Goal: Task Accomplishment & Management: Manage account settings

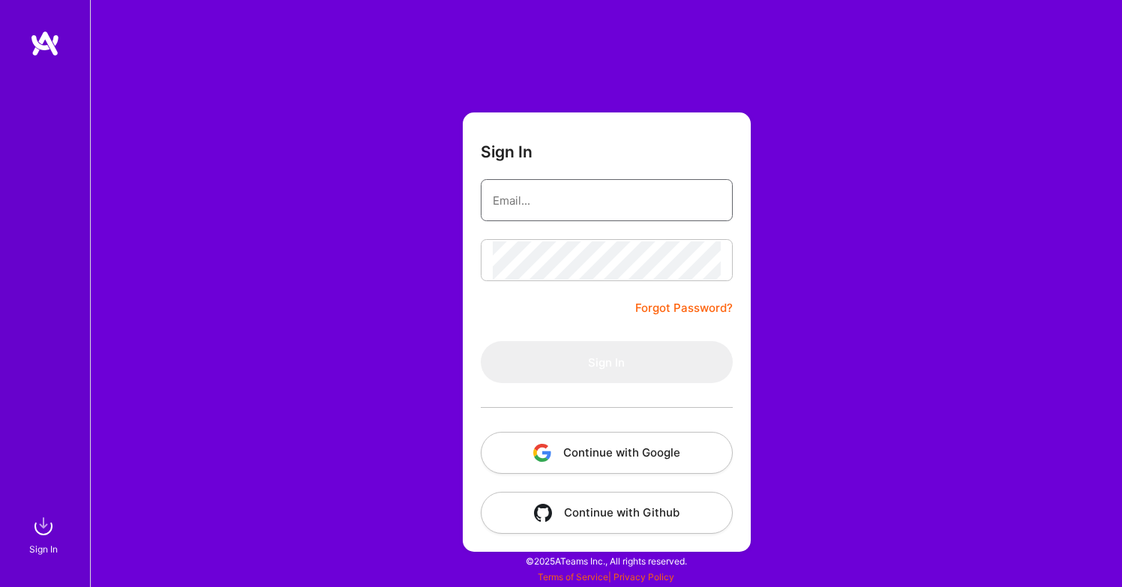
click at [602, 214] on input "email" at bounding box center [607, 201] width 228 height 38
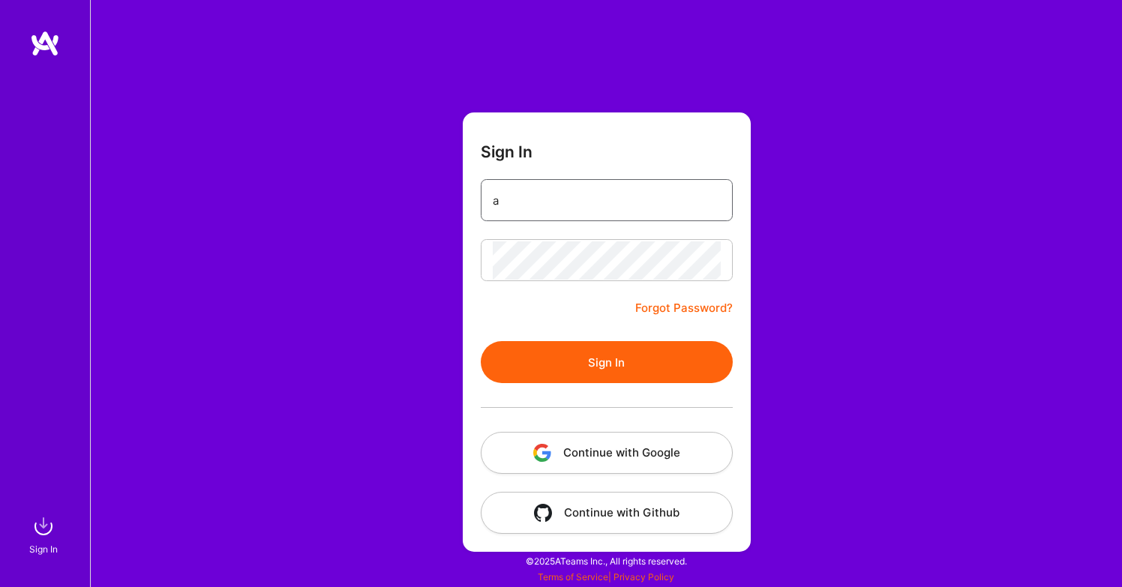
type input "[EMAIL_ADDRESS][DOMAIN_NAME]"
click at [582, 359] on button "Sign In" at bounding box center [607, 362] width 252 height 42
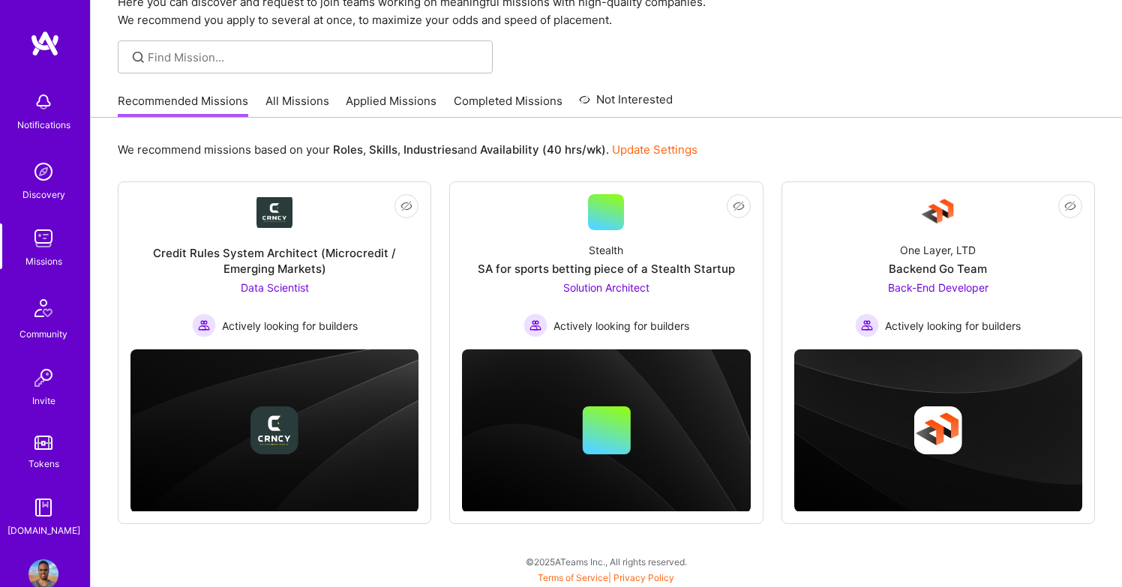
scroll to position [71, 0]
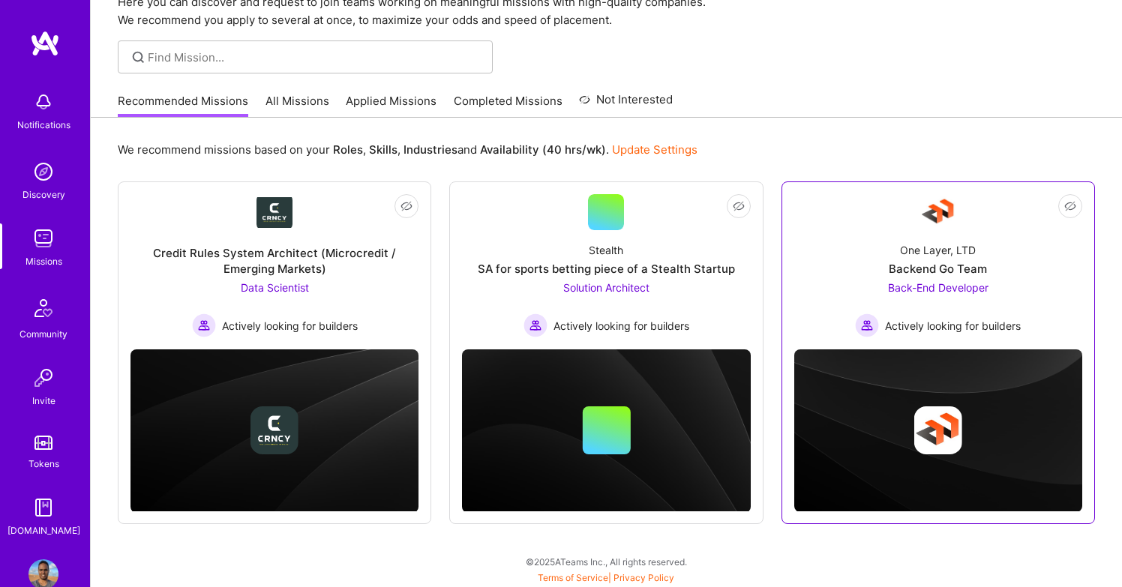
click at [971, 255] on div "One Layer, LTD" at bounding box center [938, 250] width 76 height 16
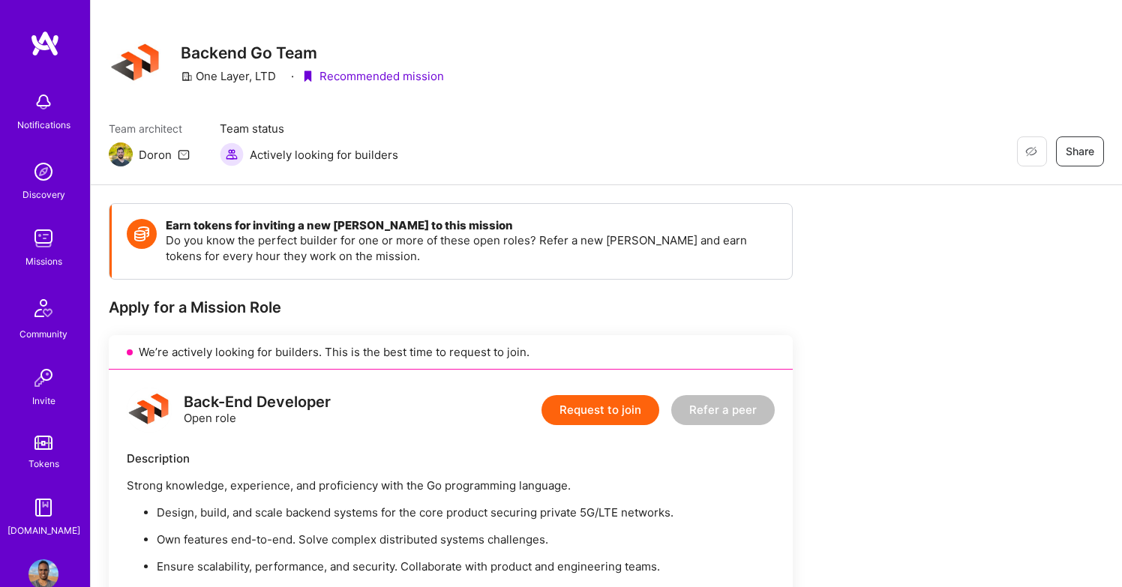
scroll to position [15, 0]
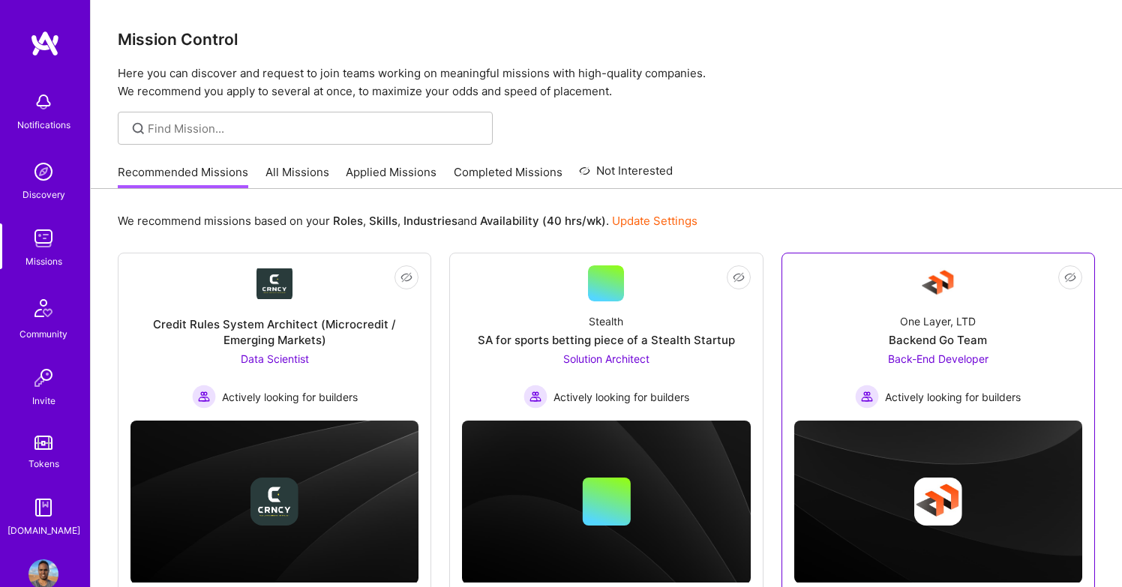
click at [959, 335] on div "Backend Go Team" at bounding box center [938, 340] width 98 height 16
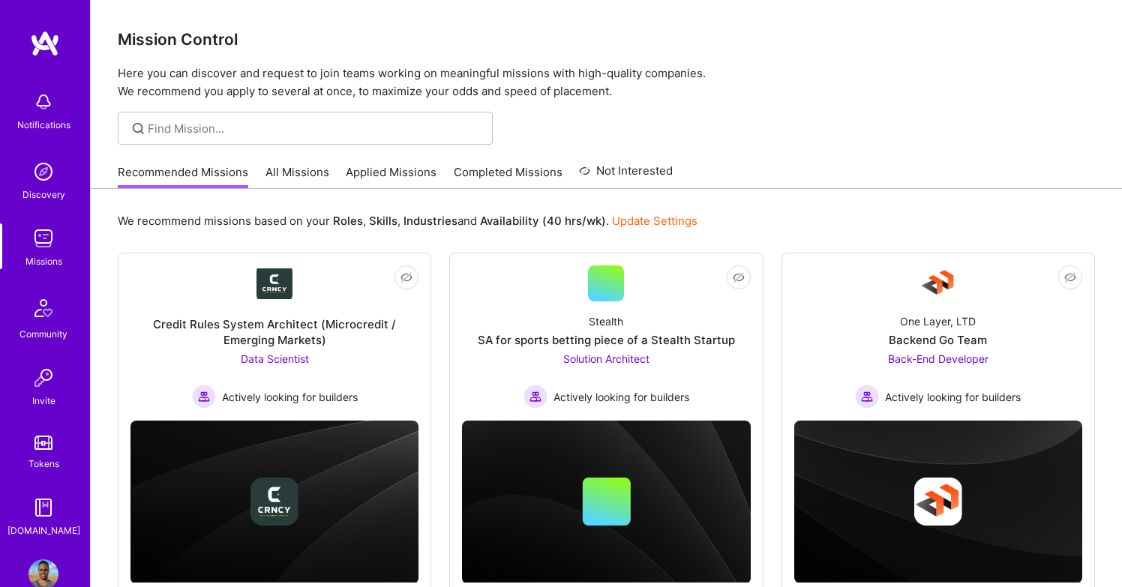
click at [300, 177] on link "All Missions" at bounding box center [298, 176] width 64 height 25
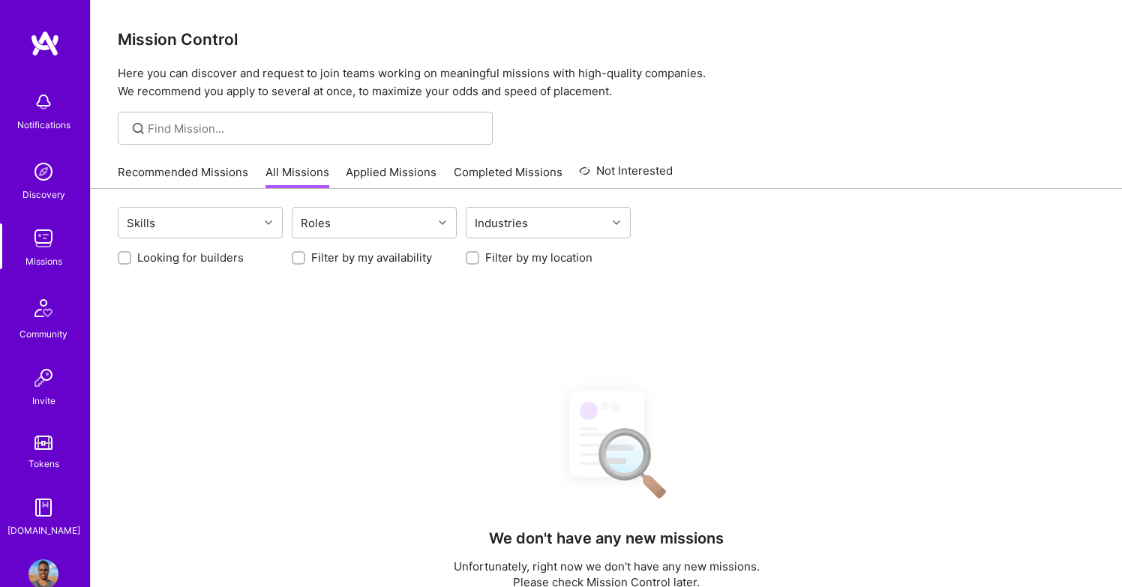
click at [407, 159] on div "Recommended Missions All Missions Applied Missions Completed Missions Not Inter…" at bounding box center [395, 172] width 555 height 32
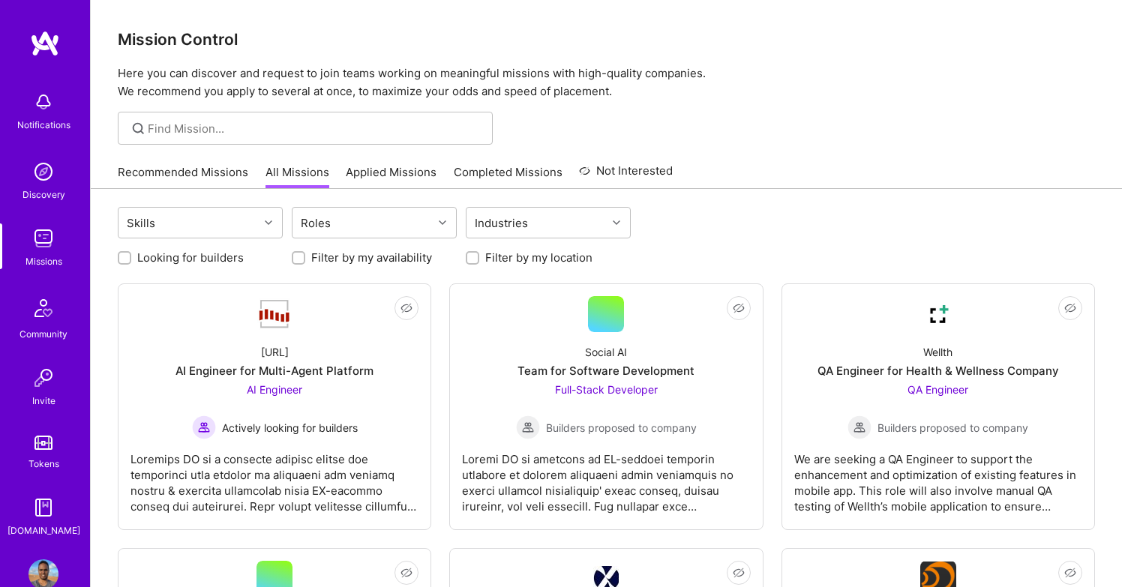
click at [407, 168] on link "Applied Missions" at bounding box center [391, 176] width 91 height 25
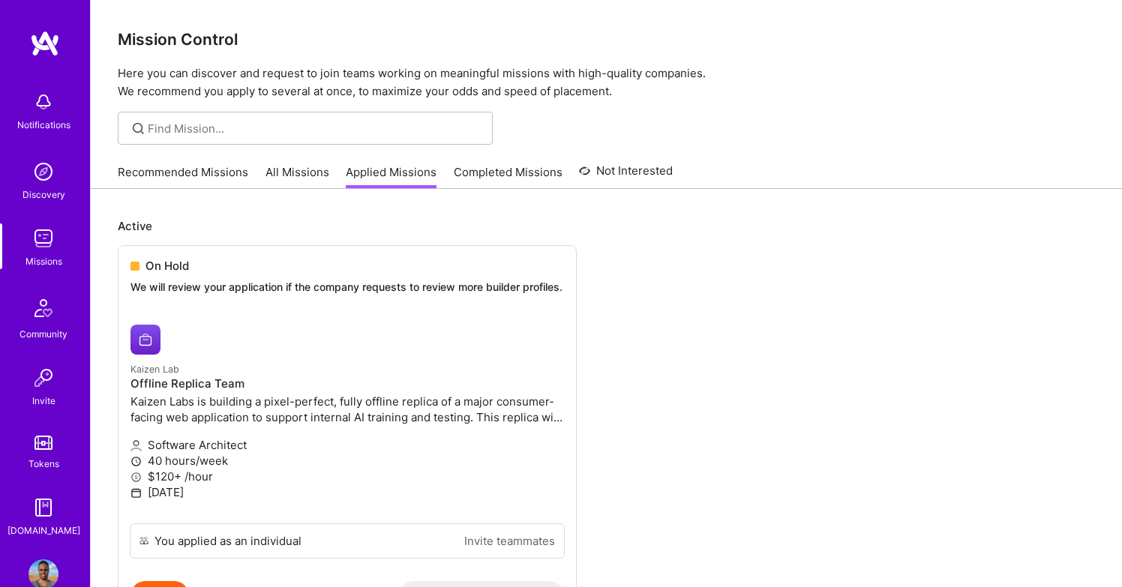
click at [187, 185] on link "Recommended Missions" at bounding box center [183, 176] width 131 height 25
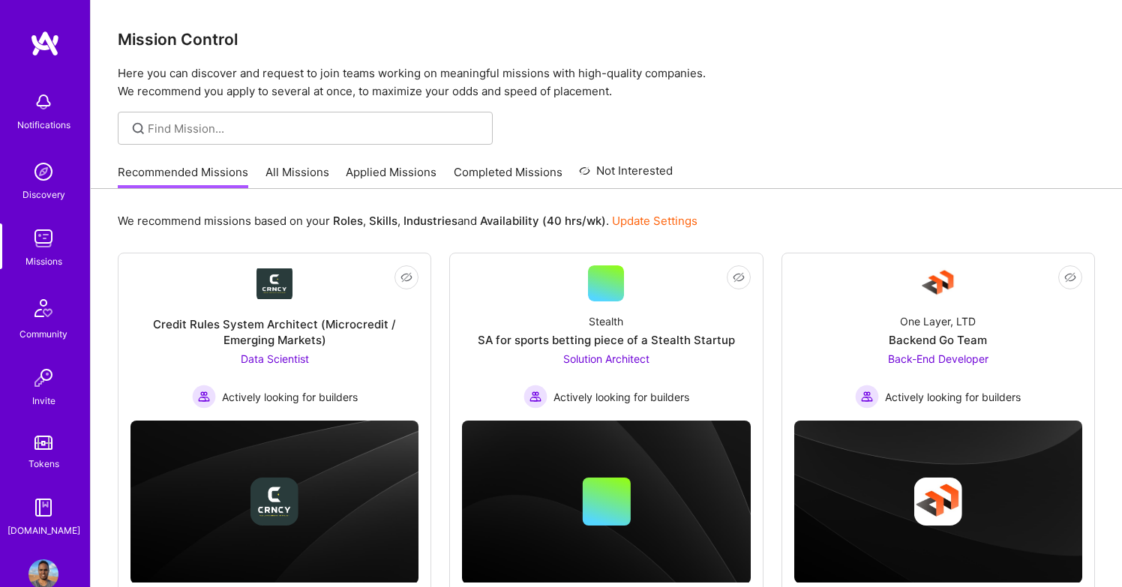
click at [545, 169] on link "Completed Missions" at bounding box center [508, 176] width 109 height 25
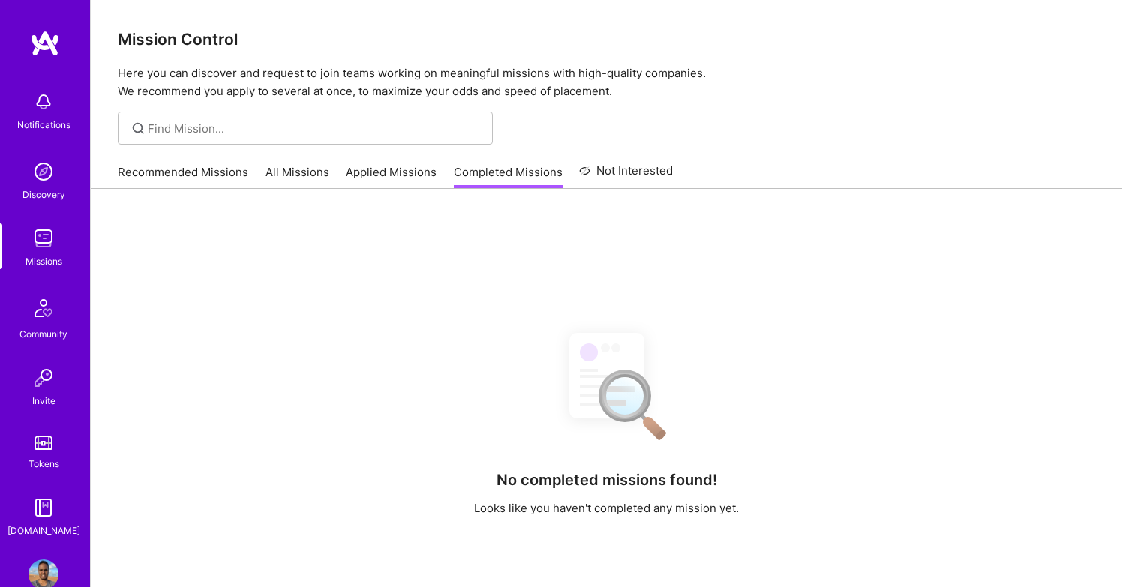
click at [291, 170] on link "All Missions" at bounding box center [298, 176] width 64 height 25
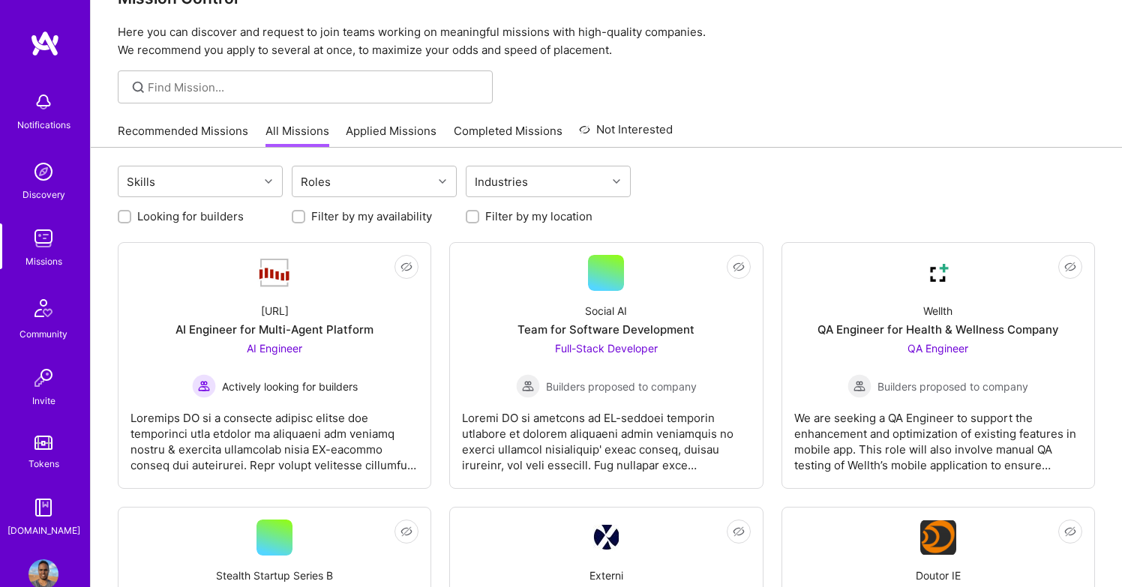
scroll to position [37, 0]
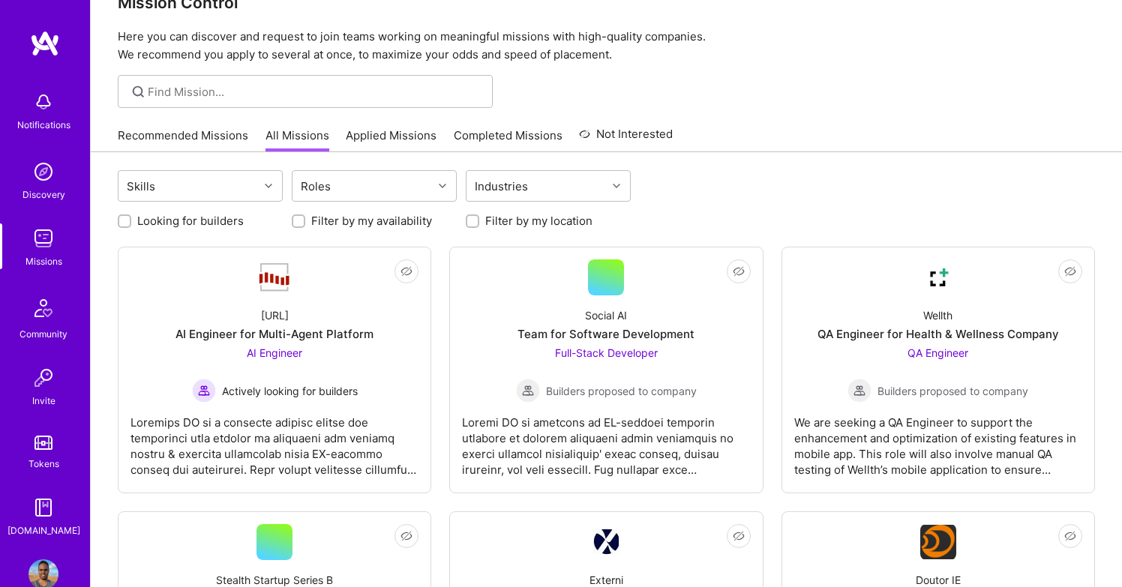
click at [217, 135] on link "Recommended Missions" at bounding box center [183, 140] width 131 height 25
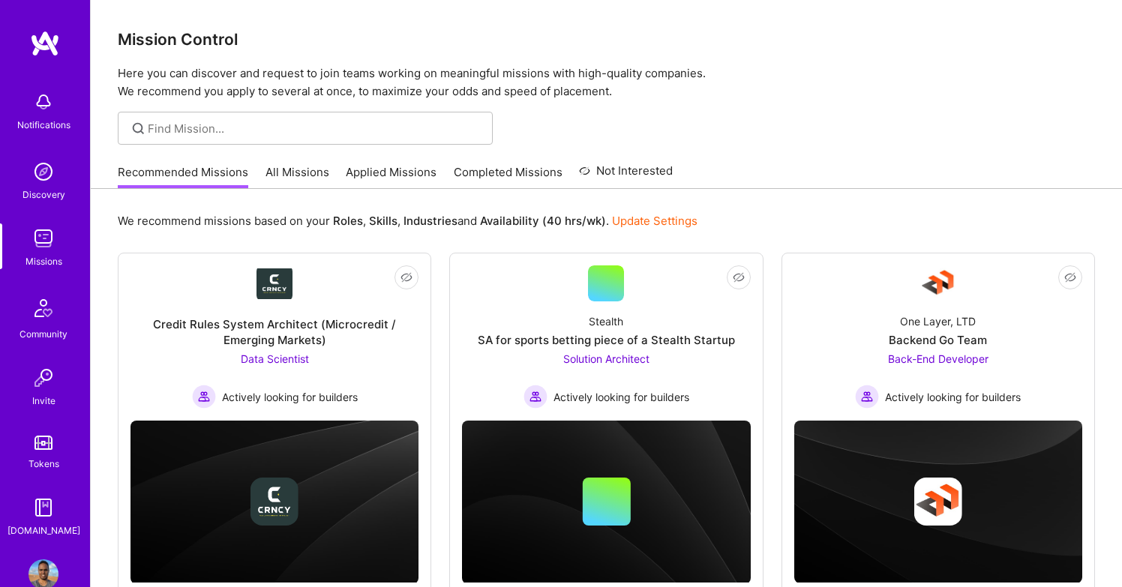
click at [476, 167] on link "Completed Missions" at bounding box center [508, 176] width 109 height 25
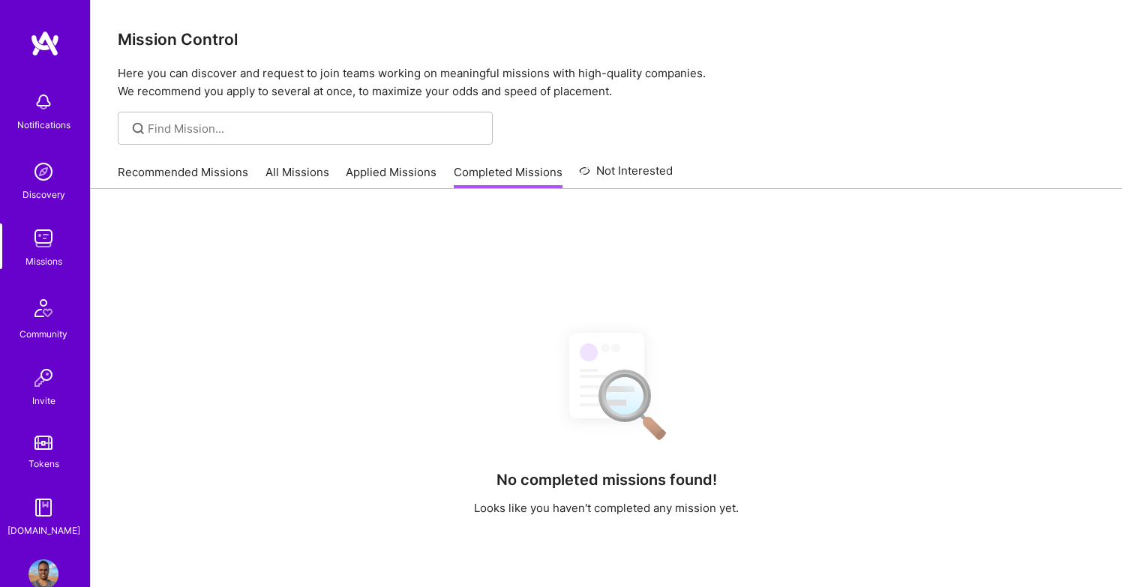
click at [385, 181] on link "Applied Missions" at bounding box center [391, 176] width 91 height 25
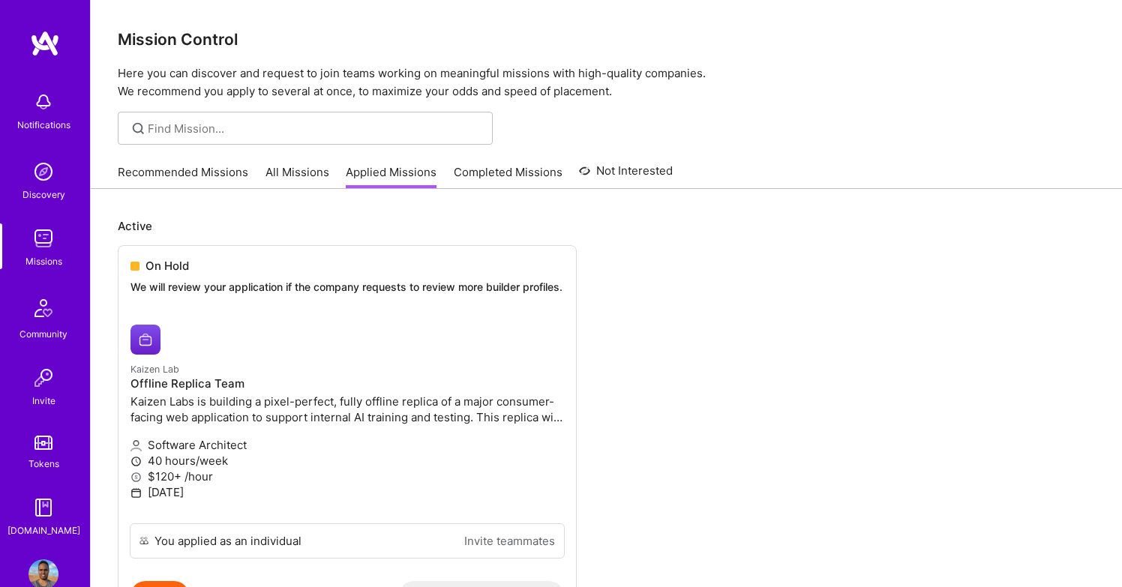
click at [305, 179] on link "All Missions" at bounding box center [298, 176] width 64 height 25
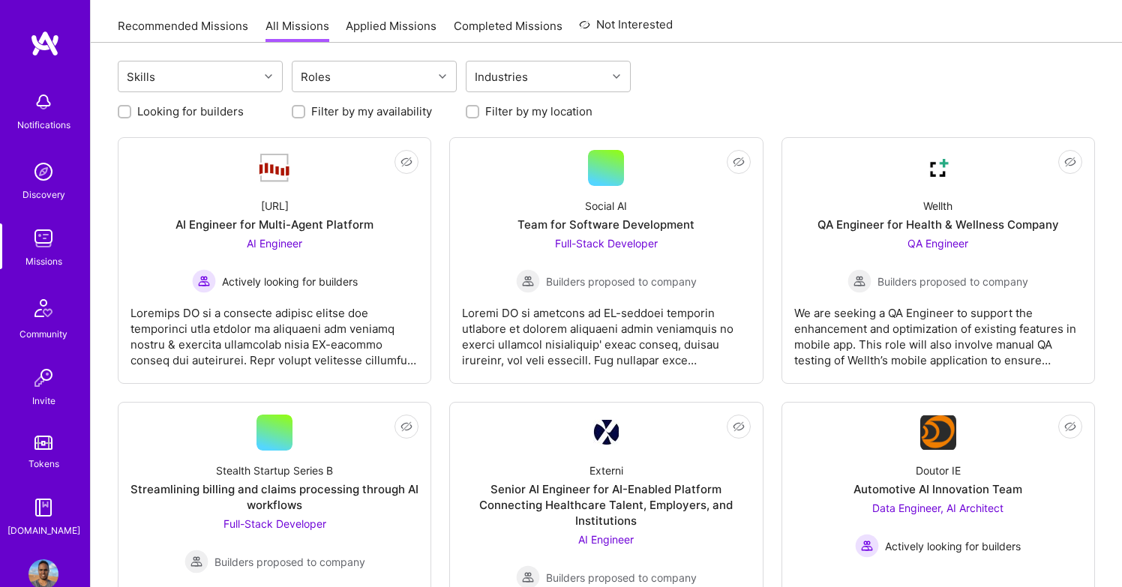
scroll to position [140, 0]
